Goal: Information Seeking & Learning: Learn about a topic

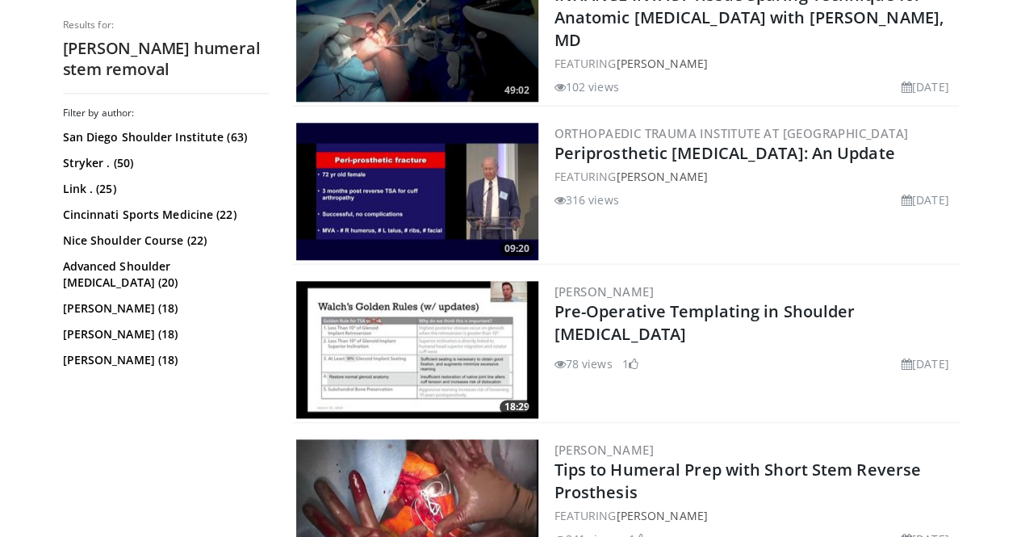
scroll to position [3857, 0]
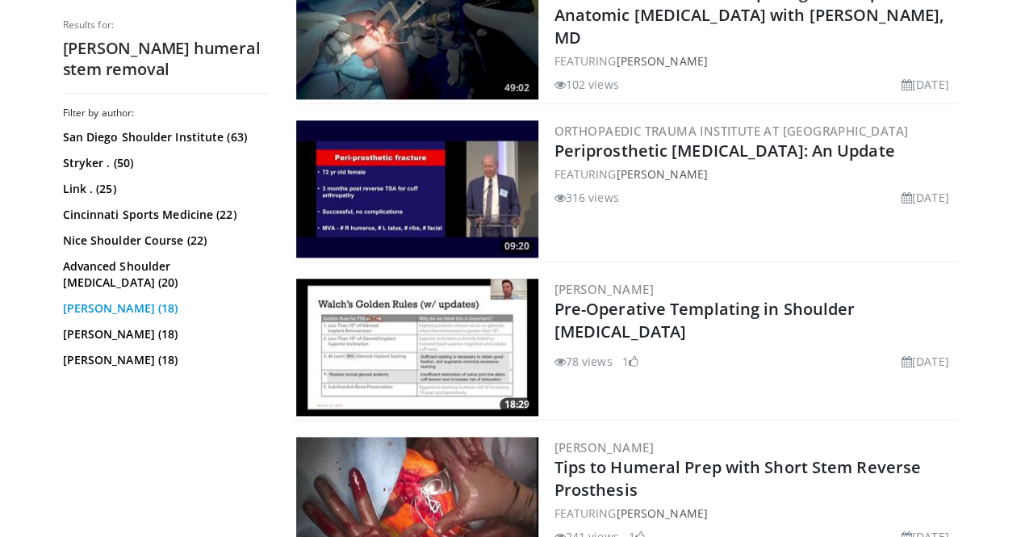
click at [88, 300] on link "[PERSON_NAME] (18)" at bounding box center [164, 308] width 202 height 16
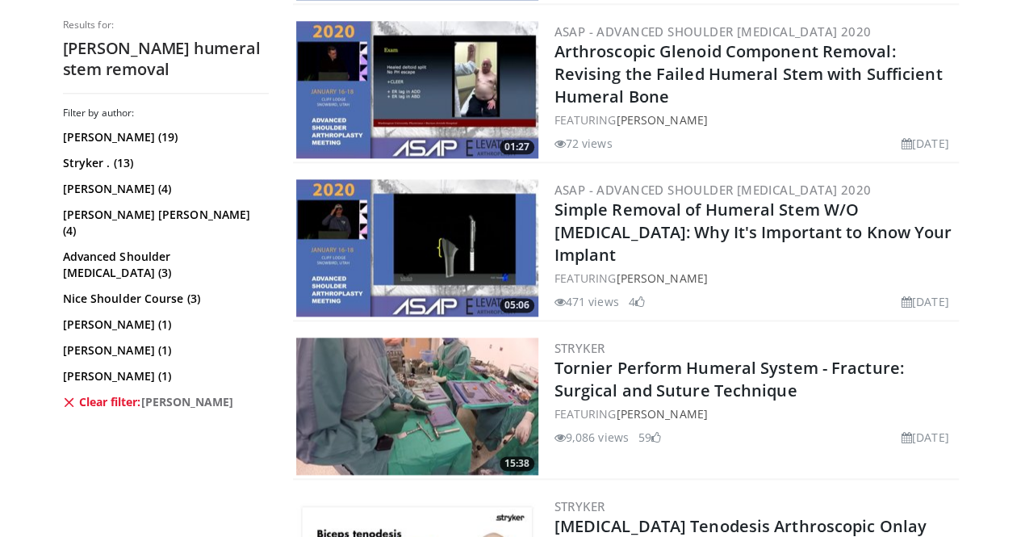
scroll to position [953, 0]
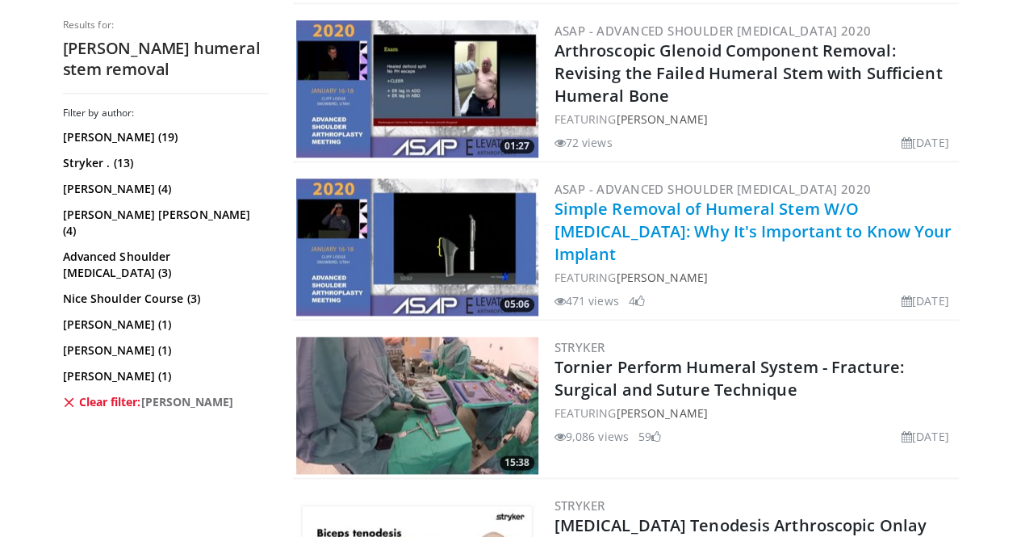
click at [612, 206] on link "Simple Removal of Humeral Stem W/O Osteotomy: Why It's Important to Know Your I…" at bounding box center [753, 231] width 398 height 67
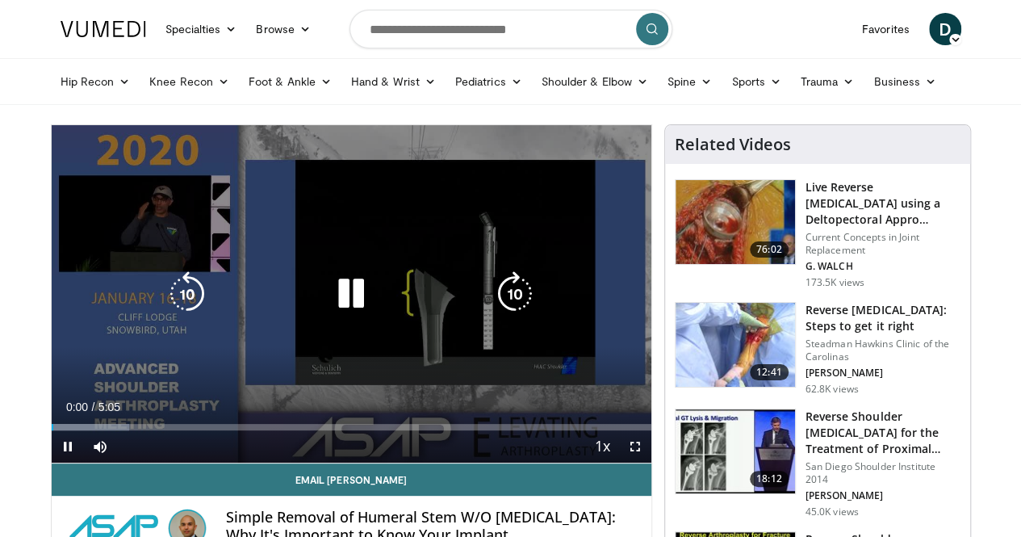
click at [521, 311] on icon "Video Player" at bounding box center [514, 293] width 45 height 45
click at [165, 309] on icon "Video Player" at bounding box center [187, 293] width 45 height 45
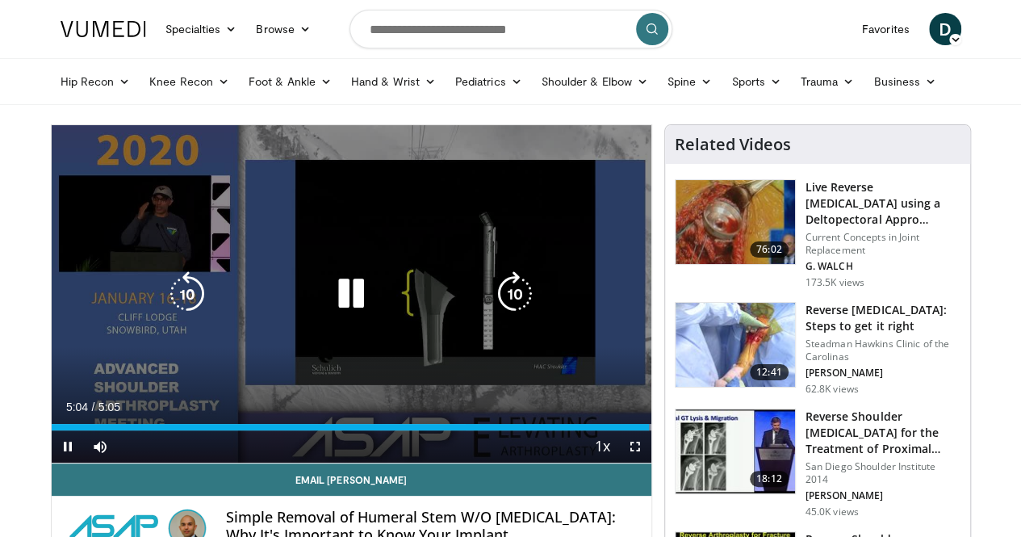
click at [331, 303] on icon "Video Player" at bounding box center [350, 293] width 45 height 45
